Goal: Information Seeking & Learning: Learn about a topic

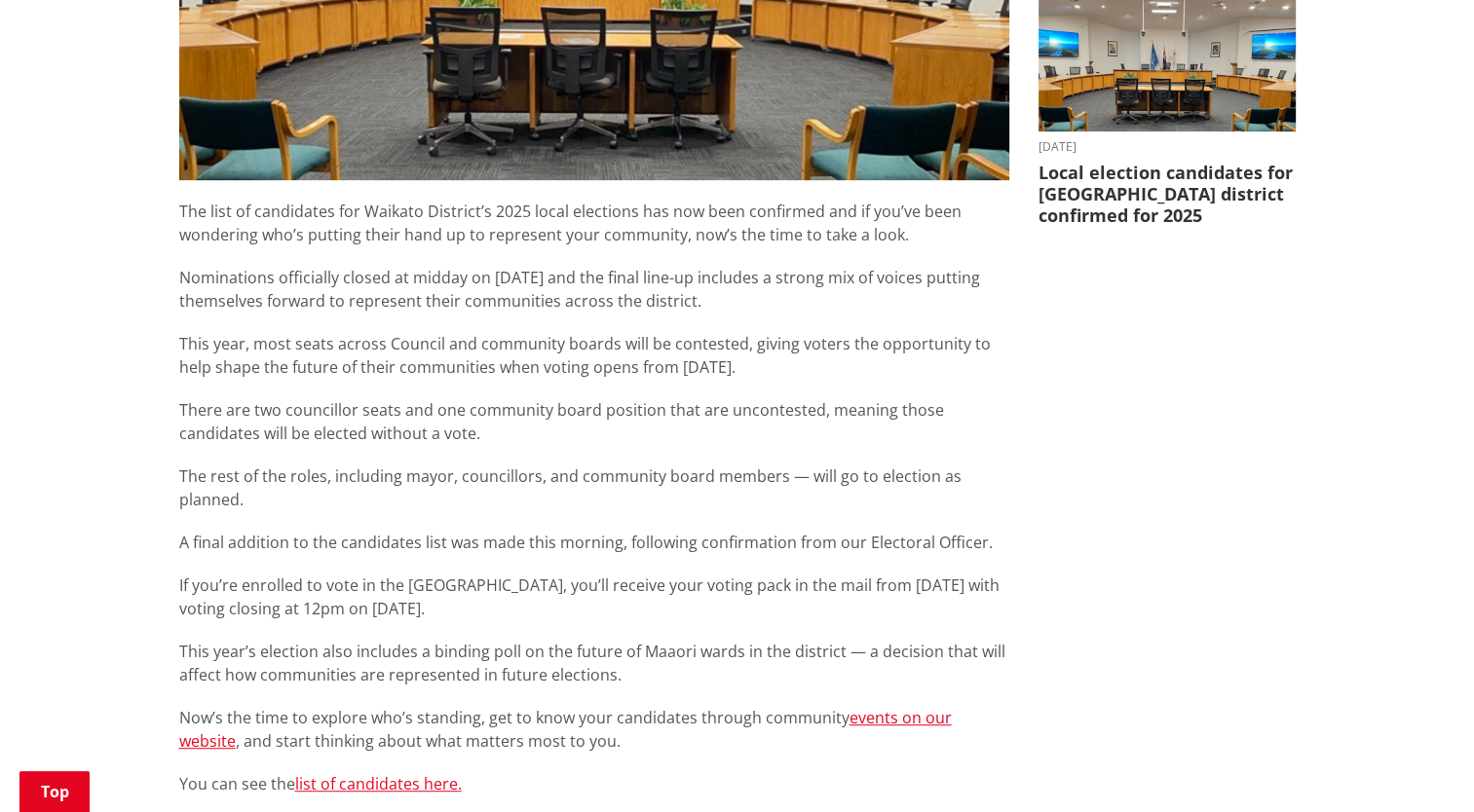
scroll to position [897, 0]
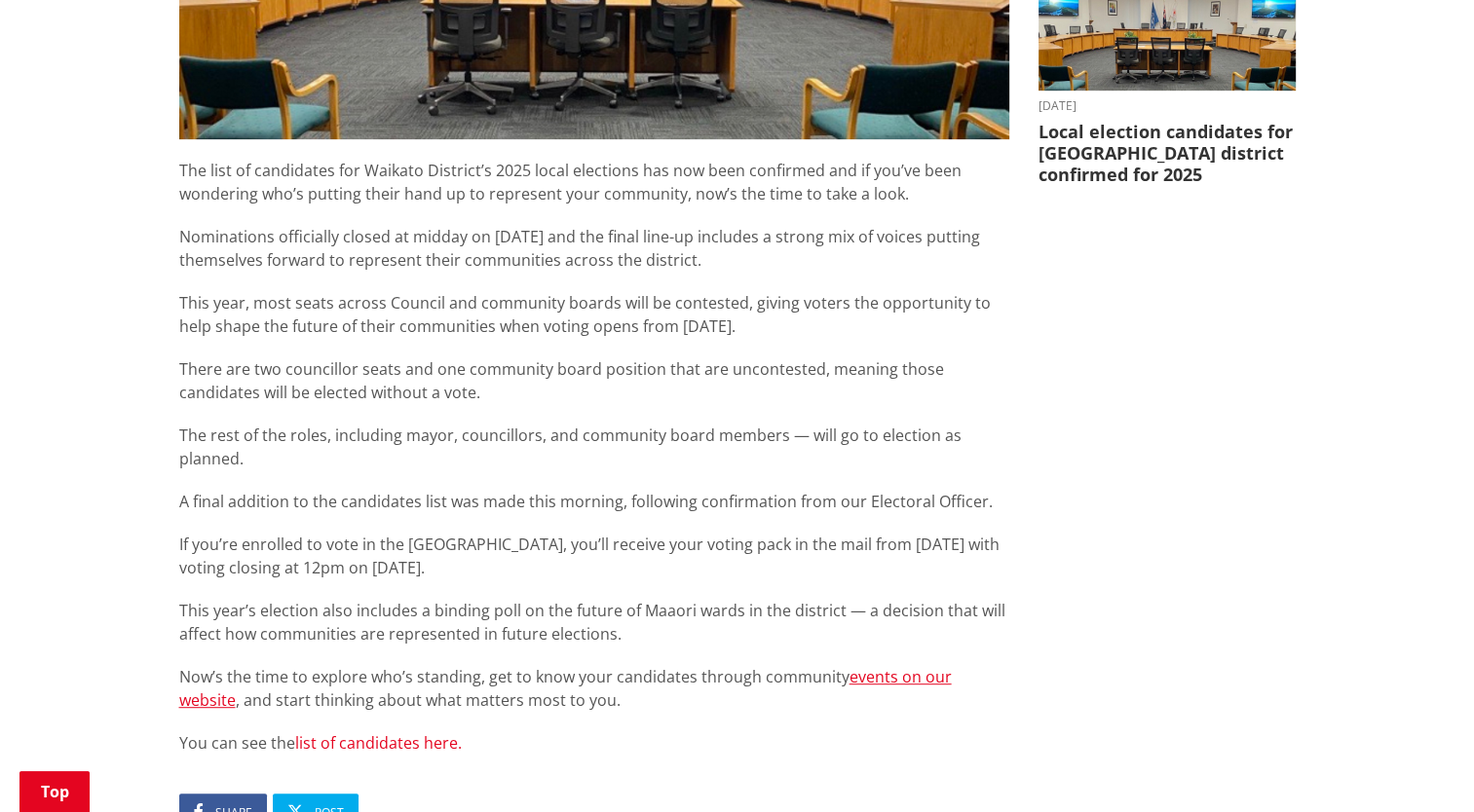
click at [347, 733] on link "list of candidates here." at bounding box center [378, 743] width 167 height 21
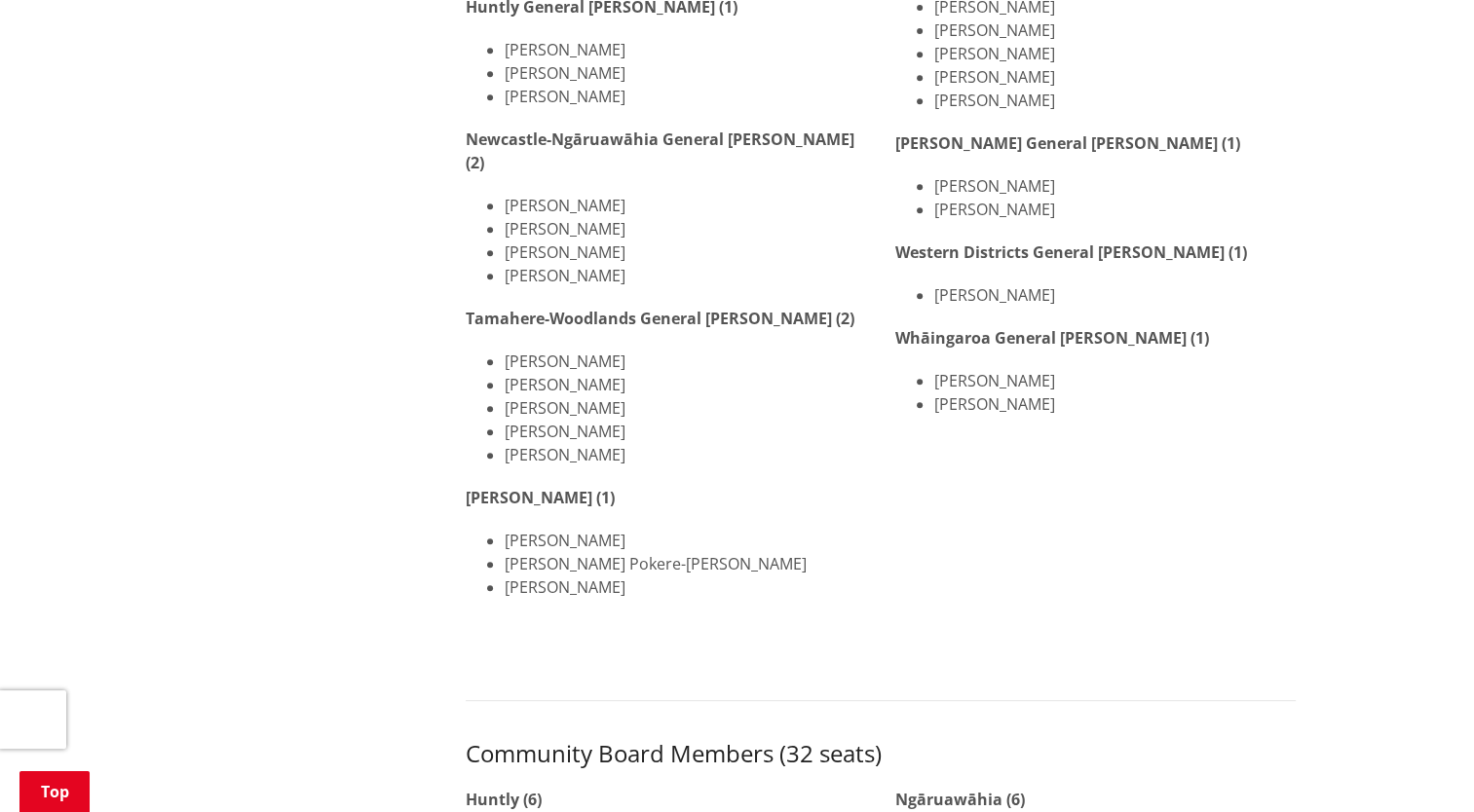
scroll to position [1096, 0]
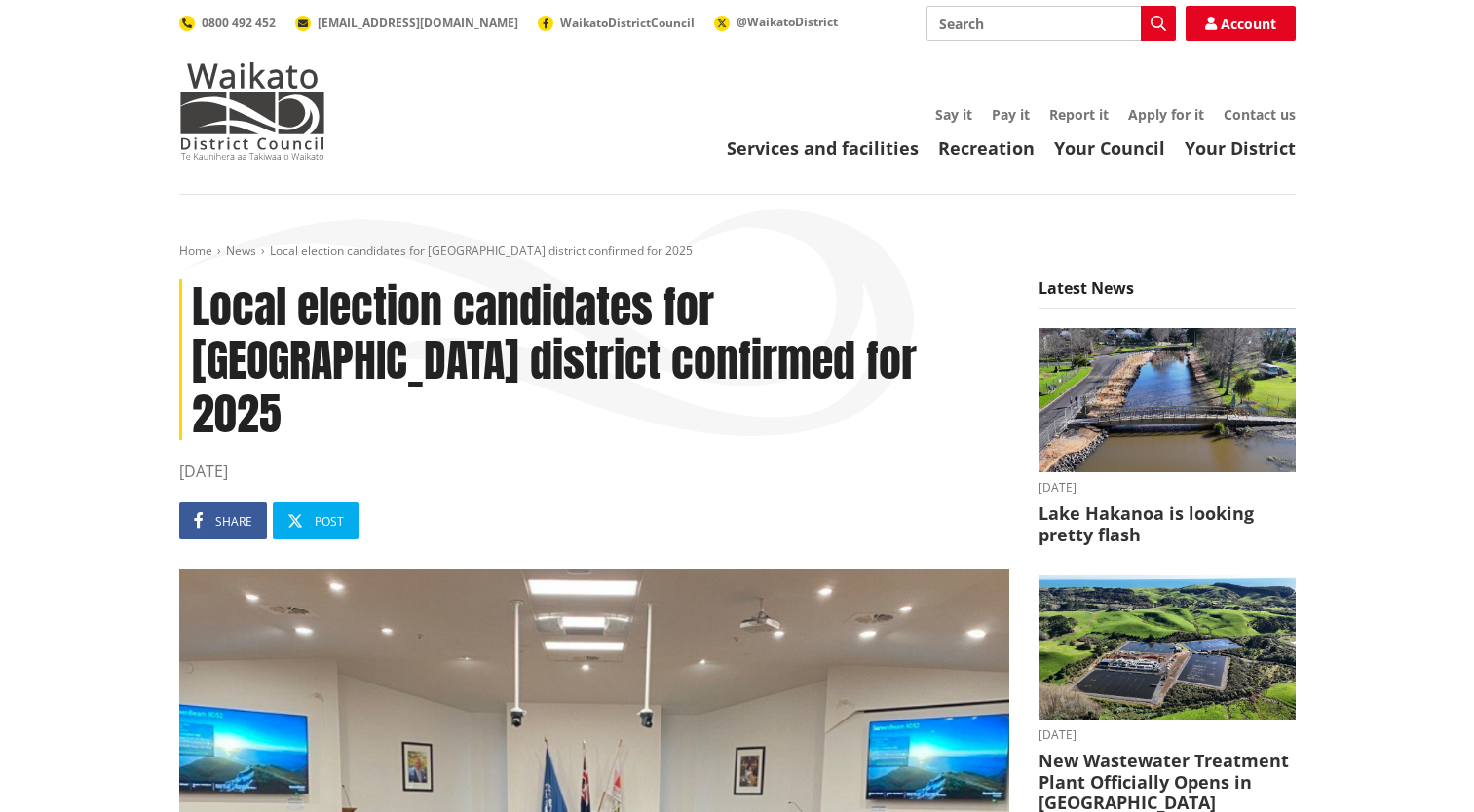
scroll to position [897, 0]
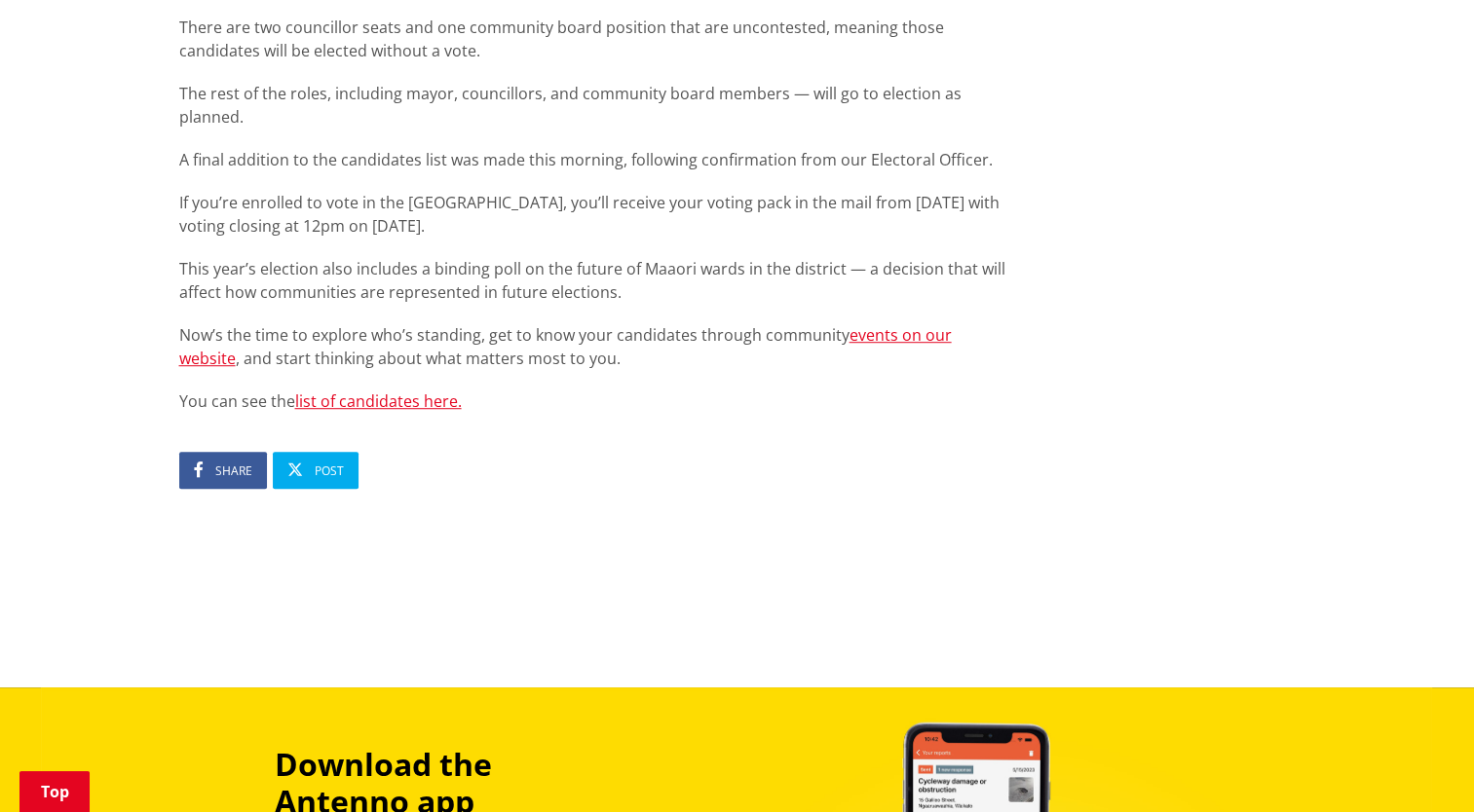
scroll to position [1249, 0]
